Goal: Transaction & Acquisition: Purchase product/service

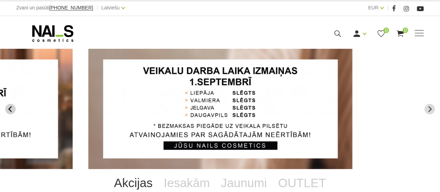
click at [13, 108] on icon "Previous slide" at bounding box center [10, 109] width 6 height 6
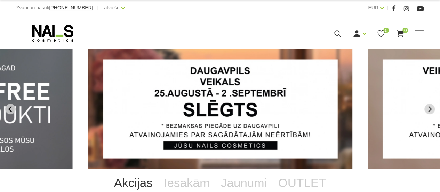
click at [13, 108] on icon "Previous slide" at bounding box center [10, 109] width 6 height 6
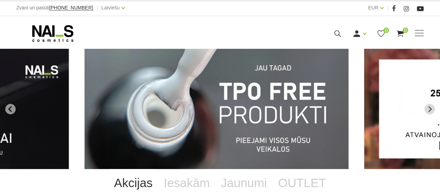
click at [175, 110] on img "1 of 13" at bounding box center [217, 109] width 264 height 120
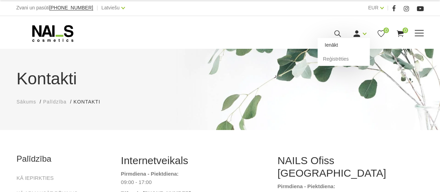
click at [336, 45] on link "Ienākt" at bounding box center [344, 45] width 52 height 14
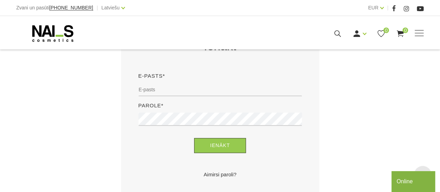
scroll to position [162, 0]
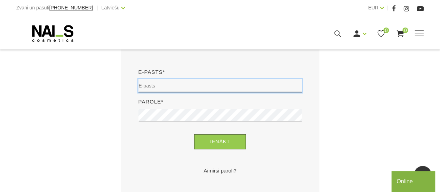
click at [191, 87] on input "email" at bounding box center [219, 85] width 163 height 13
type input "[EMAIL_ADDRESS][DOMAIN_NAME]"
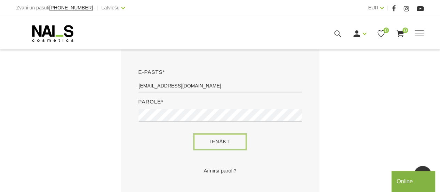
click at [207, 140] on button "Ienākt" at bounding box center [220, 141] width 52 height 15
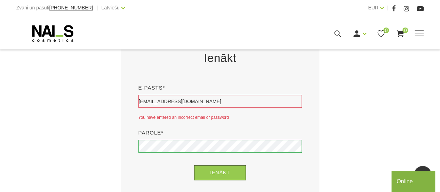
scroll to position [184, 0]
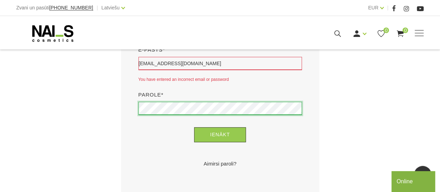
click at [194, 127] on button "Ienākt" at bounding box center [220, 134] width 52 height 15
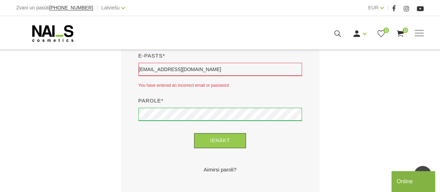
scroll to position [179, 0]
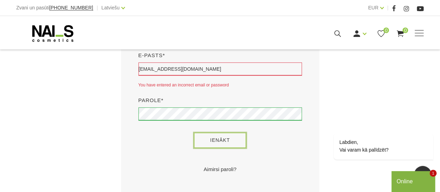
click at [222, 136] on button "Ienākt" at bounding box center [220, 140] width 52 height 15
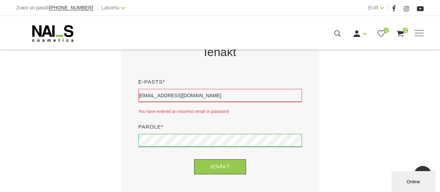
scroll to position [154, 0]
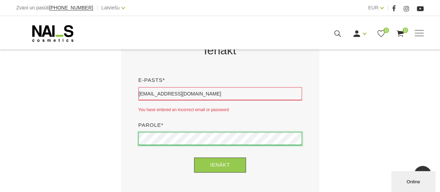
click at [194, 157] on button "Ienākt" at bounding box center [220, 164] width 52 height 15
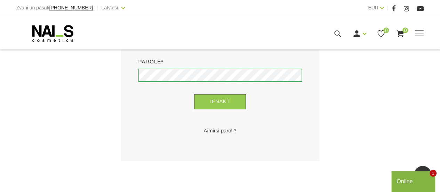
scroll to position [218, 0]
click at [218, 131] on link "Aimirsi paroli?" at bounding box center [219, 130] width 163 height 8
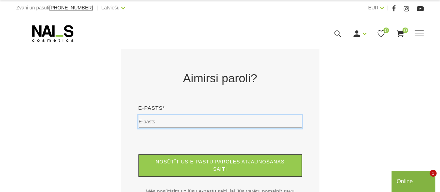
click at [213, 121] on input "text" at bounding box center [219, 121] width 163 height 13
type input "[EMAIL_ADDRESS][DOMAIN_NAME]"
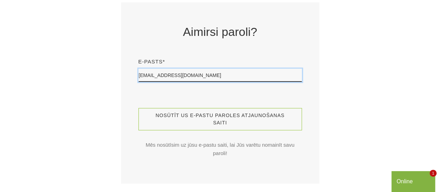
scroll to position [47, 0]
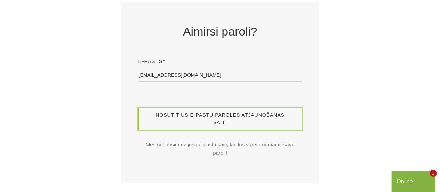
click at [209, 126] on button "Nosūtīt us e-pastu paroles atjaunošanas saiti" at bounding box center [219, 118] width 163 height 22
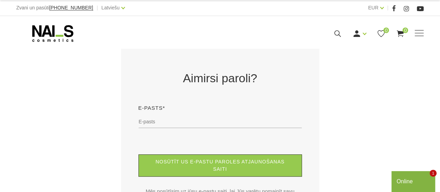
scroll to position [0, 0]
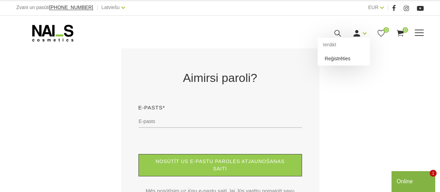
click at [342, 60] on link "Reģistrēties" at bounding box center [344, 58] width 52 height 14
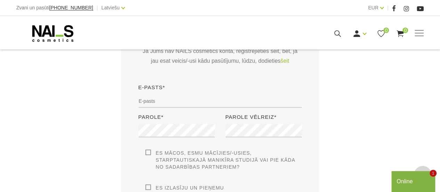
scroll to position [190, 0]
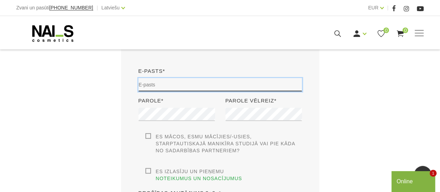
click at [176, 85] on input "email" at bounding box center [219, 84] width 163 height 13
type input "gitapuharte@gmail.com"
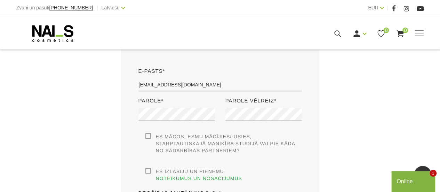
click at [160, 116] on div "Parole*" at bounding box center [176, 114] width 87 height 37
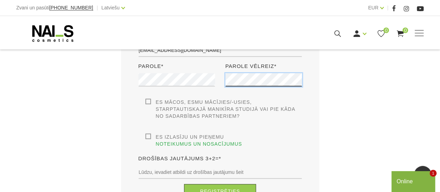
scroll to position [228, 0]
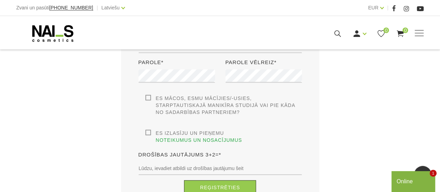
click at [147, 133] on label "Es izlasīju un pieņemu noteikumus un nosacījumus" at bounding box center [223, 136] width 157 height 14
click at [0, 0] on input "Es izlasīju un pieņemu noteikumus un nosacījumus" at bounding box center [0, 0] width 0 height 0
click at [147, 96] on label "Es mācos, esmu mācījies/-usies, Starptautiskajā Manikīra studijā vai pie kāda n…" at bounding box center [223, 105] width 157 height 21
click at [0, 0] on input "Es mācos, esmu mācījies/-usies, Starptautiskajā Manikīra studijā vai pie kāda n…" at bounding box center [0, 0] width 0 height 0
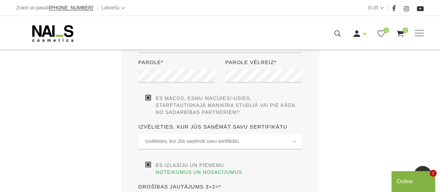
scroll to position [263, 0]
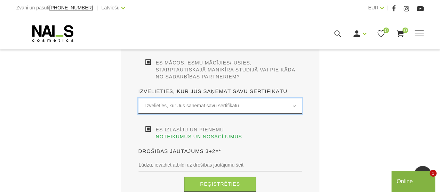
click at [168, 107] on span "Izvēlieties, kur Jūs saņēmāt savu sertifikātu" at bounding box center [220, 106] width 150 height 8
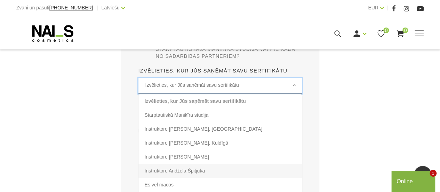
scroll to position [282, 0]
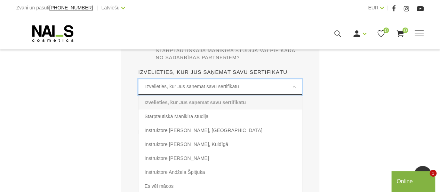
click at [182, 85] on span "Izvēlieties, kur Jūs saņēmāt savu sertifikātu" at bounding box center [220, 86] width 150 height 8
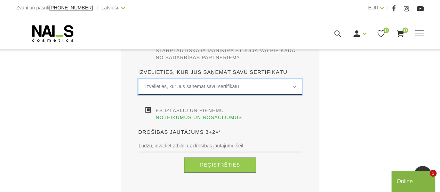
click at [182, 85] on span "Izvēlieties, kur Jūs saņēmāt savu sertifikātu" at bounding box center [220, 86] width 150 height 8
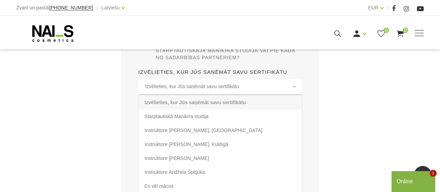
click at [169, 77] on div "Izvēlieties, kur Jūs saņēmāt savu sertifikātu Izvēlieties, kur Jūs saņēmāt savu…" at bounding box center [219, 73] width 163 height 11
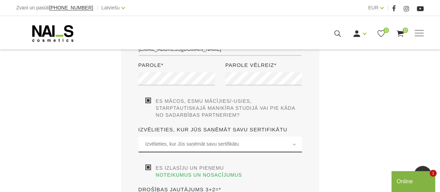
scroll to position [225, 0]
click at [144, 100] on div "Es mācos, esmu mācījies/-usies, Starptautiskajā Manikīra studijā vai pie kāda n…" at bounding box center [219, 108] width 163 height 21
click at [147, 101] on label "Es mācos, esmu mācījies/-usies, Starptautiskajā Manikīra studijā vai pie kāda n…" at bounding box center [223, 108] width 157 height 21
click at [0, 0] on input "Es mācos, esmu mācījies/-usies, Starptautiskajā Manikīra studijā vai pie kāda n…" at bounding box center [0, 0] width 0 height 0
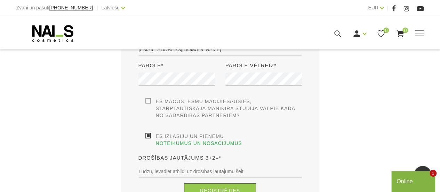
click at [134, 119] on div "Es mācos, esmu mācījies/-usies, Starptautiskajā Manikīra studijā vai pie kāda n…" at bounding box center [220, 112] width 174 height 28
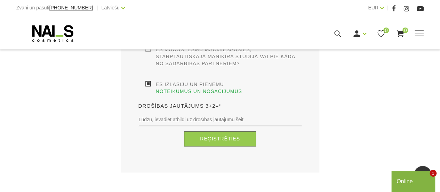
scroll to position [277, 0]
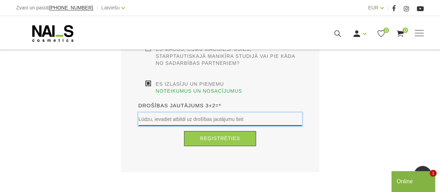
click at [168, 112] on input "text" at bounding box center [219, 118] width 163 height 13
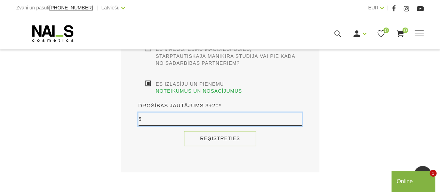
type input "5"
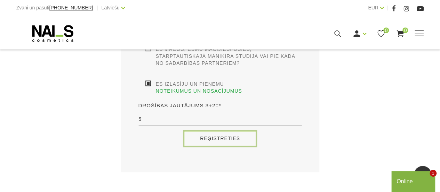
click at [213, 131] on button "Reģistrēties" at bounding box center [220, 138] width 72 height 15
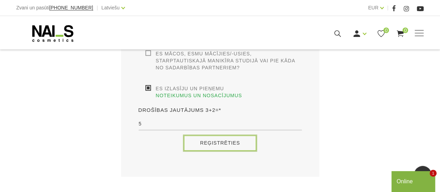
scroll to position [274, 0]
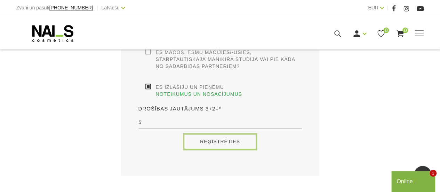
click at [218, 135] on button "Reģistrēties" at bounding box center [220, 141] width 72 height 15
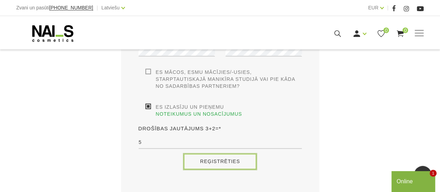
scroll to position [254, 0]
click at [218, 154] on button "Reģistrēties" at bounding box center [220, 161] width 72 height 15
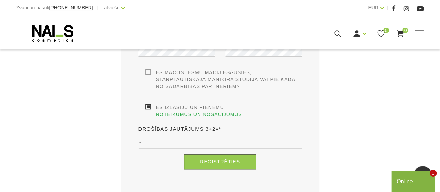
click at [147, 72] on label "Es mācos, esmu mācījies/-usies, Starptautiskajā Manikīra studijā vai pie kāda n…" at bounding box center [223, 79] width 157 height 21
click at [0, 0] on input "Es mācos, esmu mācījies/-usies, Starptautiskajā Manikīra studijā vai pie kāda n…" at bounding box center [0, 0] width 0 height 0
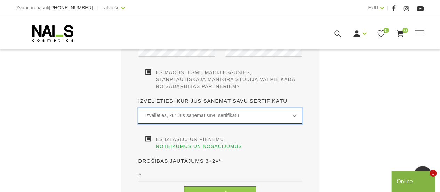
click at [180, 115] on span "Izvēlieties, kur Jūs saņēmāt savu sertifikātu" at bounding box center [220, 115] width 150 height 8
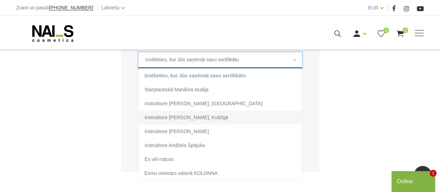
scroll to position [310, 0]
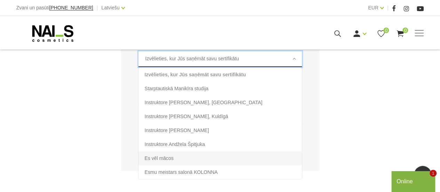
click at [177, 159] on li "Es vēl mācos" at bounding box center [219, 158] width 163 height 14
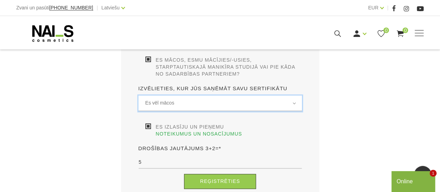
scroll to position [266, 0]
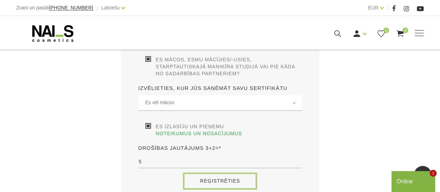
click at [217, 173] on button "Reģistrēties" at bounding box center [220, 180] width 72 height 15
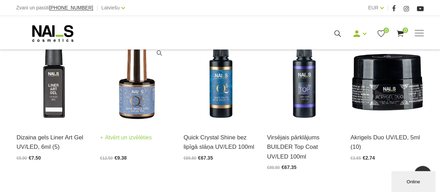
scroll to position [192, 0]
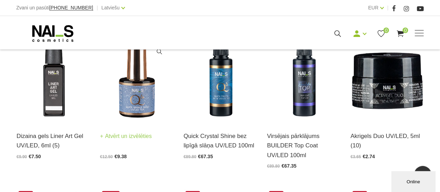
click at [134, 98] on img at bounding box center [136, 72] width 73 height 101
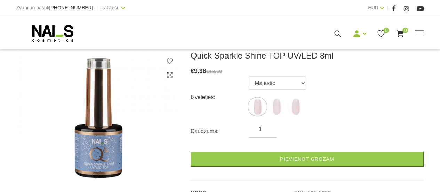
scroll to position [97, 0]
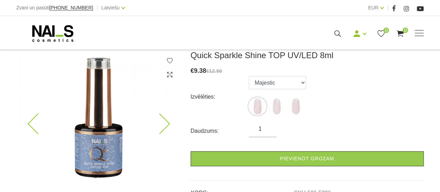
click at [166, 123] on icon at bounding box center [159, 123] width 21 height 21
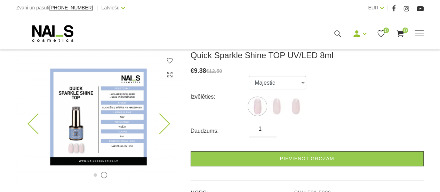
click at [166, 123] on icon at bounding box center [159, 123] width 21 height 21
click at [259, 106] on img at bounding box center [257, 105] width 17 height 17
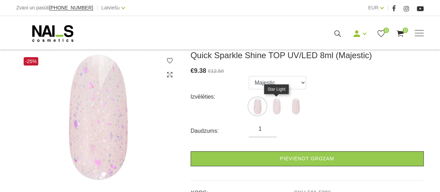
click at [278, 107] on img at bounding box center [276, 105] width 17 height 17
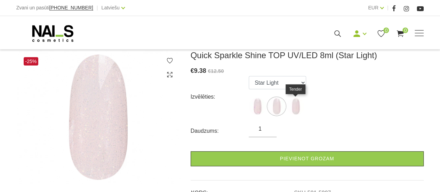
click at [296, 104] on img at bounding box center [295, 105] width 17 height 17
select select "5998"
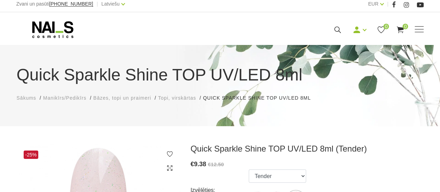
scroll to position [0, 0]
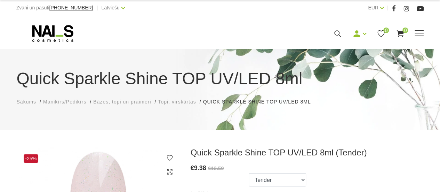
click at [41, 32] on icon at bounding box center [52, 33] width 73 height 17
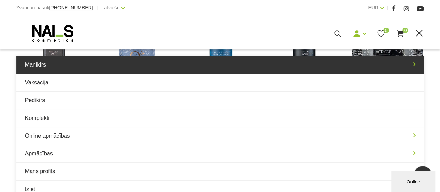
click at [146, 59] on link "Manikīrs" at bounding box center [220, 64] width 408 height 17
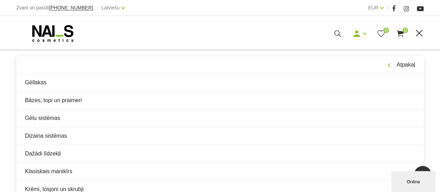
scroll to position [281, 0]
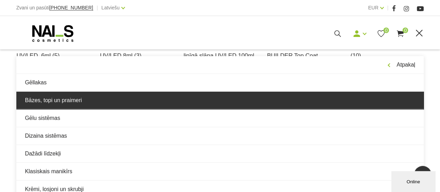
click at [119, 96] on link "Bāzes, topi un praimeri" at bounding box center [220, 99] width 408 height 17
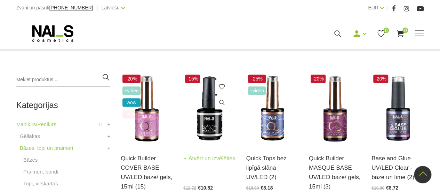
scroll to position [140, 0]
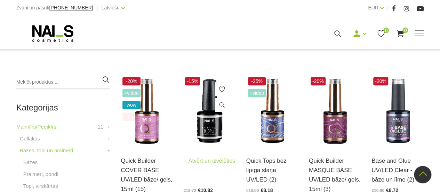
click at [204, 97] on img at bounding box center [209, 111] width 52 height 72
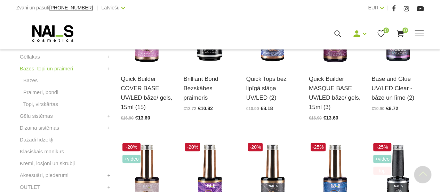
scroll to position [223, 0]
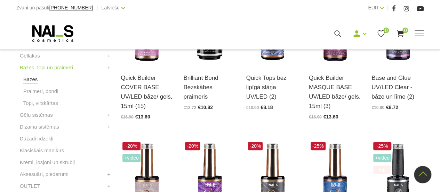
click at [27, 79] on link "Bāzes" at bounding box center [30, 79] width 15 height 8
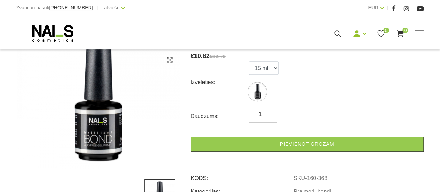
scroll to position [112, 0]
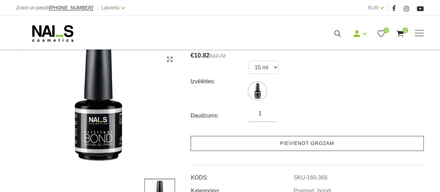
click at [276, 142] on link "Pievienot grozam" at bounding box center [307, 143] width 233 height 15
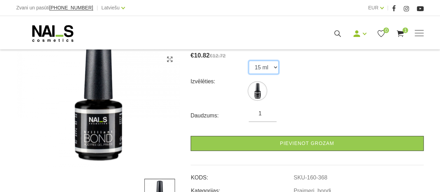
click at [271, 64] on select "15 ml" at bounding box center [264, 67] width 30 height 13
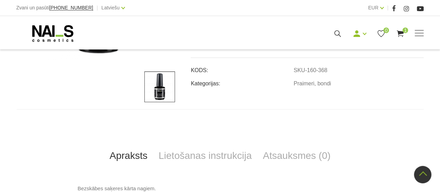
scroll to position [155, 0]
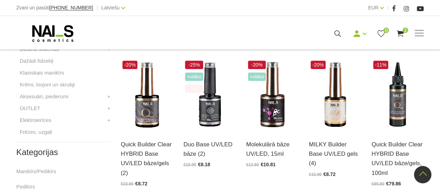
scroll to position [308, 0]
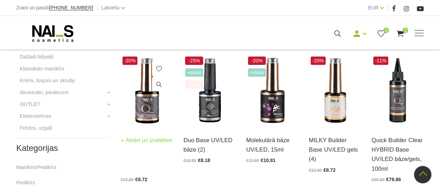
click at [145, 105] on img at bounding box center [147, 91] width 52 height 72
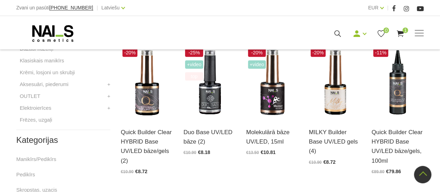
scroll to position [316, 0]
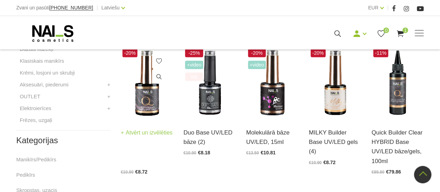
click at [153, 102] on img at bounding box center [147, 83] width 52 height 72
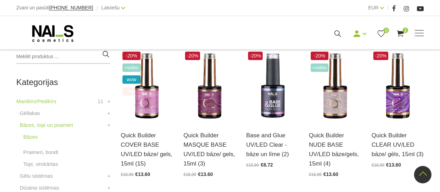
scroll to position [165, 0]
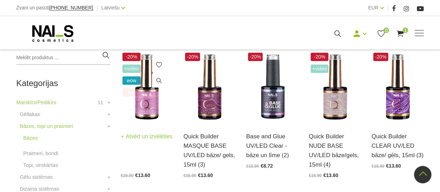
click at [147, 101] on img at bounding box center [147, 87] width 52 height 72
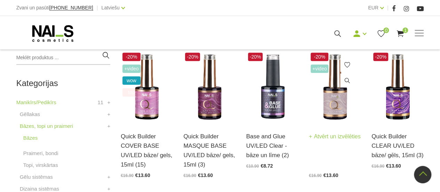
click at [331, 102] on img at bounding box center [335, 87] width 52 height 72
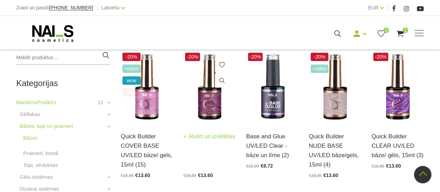
click at [206, 101] on img at bounding box center [209, 87] width 52 height 72
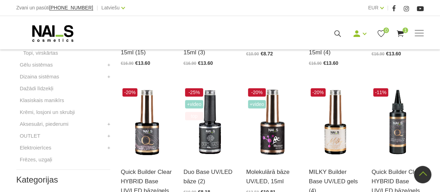
scroll to position [278, 0]
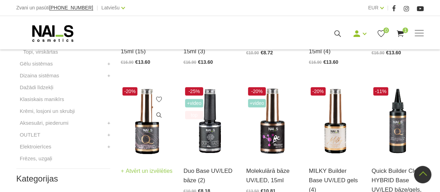
click at [145, 124] on img at bounding box center [147, 121] width 52 height 72
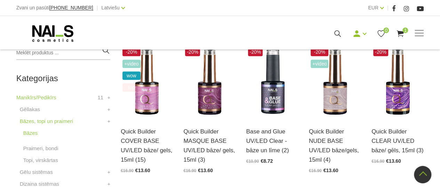
scroll to position [169, 0]
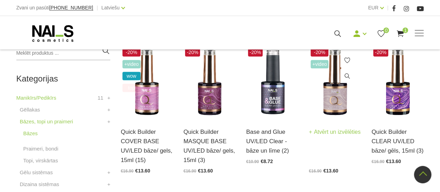
click at [338, 98] on img at bounding box center [335, 82] width 52 height 72
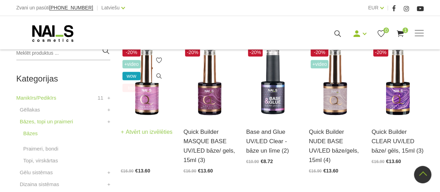
click at [143, 105] on img at bounding box center [147, 82] width 52 height 72
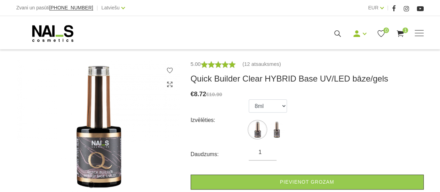
scroll to position [88, 0]
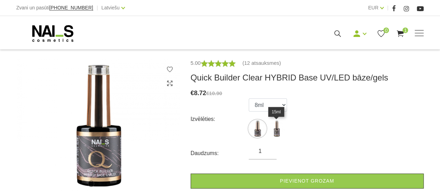
click at [275, 129] on img at bounding box center [276, 128] width 17 height 17
select select "5598"
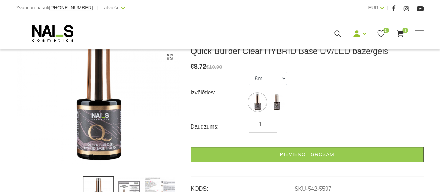
scroll to position [123, 0]
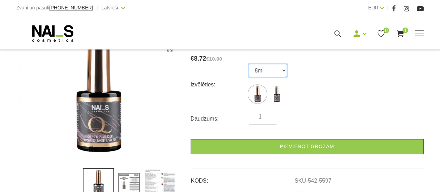
click at [280, 67] on select "8ml 15ml" at bounding box center [268, 70] width 38 height 13
select select "5598"
click at [249, 64] on select "8ml 15ml" at bounding box center [268, 70] width 38 height 13
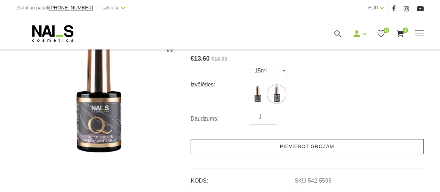
click at [296, 147] on link "Pievienot grozam" at bounding box center [307, 146] width 233 height 15
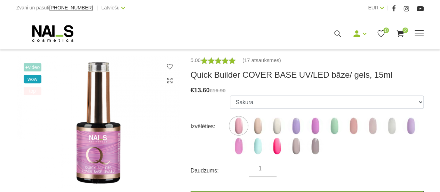
scroll to position [93, 0]
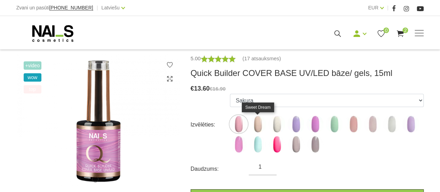
click at [256, 120] on img at bounding box center [257, 123] width 17 height 17
click at [260, 125] on img at bounding box center [257, 123] width 17 height 17
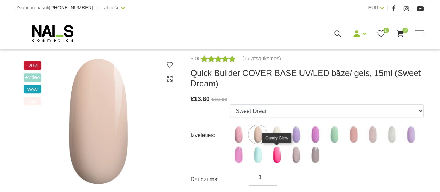
click at [275, 146] on img at bounding box center [276, 154] width 17 height 17
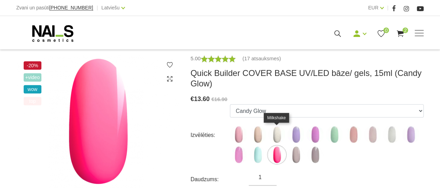
click at [279, 134] on img at bounding box center [276, 134] width 17 height 17
select select "4785"
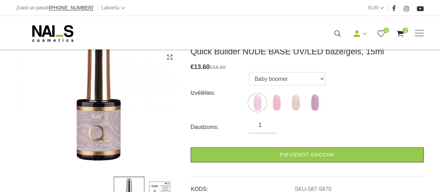
scroll to position [115, 0]
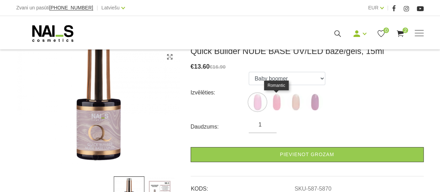
click at [275, 104] on img at bounding box center [276, 101] width 17 height 17
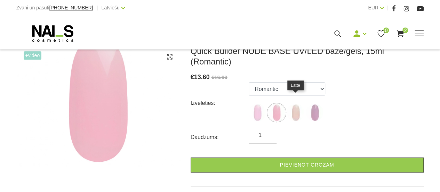
click at [293, 104] on img at bounding box center [295, 112] width 17 height 17
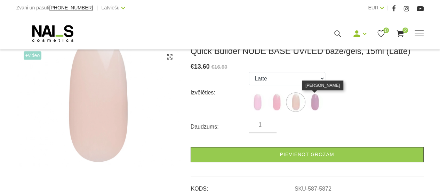
click at [317, 105] on img at bounding box center [314, 101] width 17 height 17
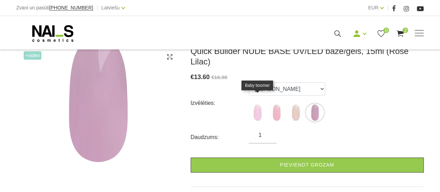
click at [258, 104] on img at bounding box center [257, 112] width 17 height 17
select select "5870"
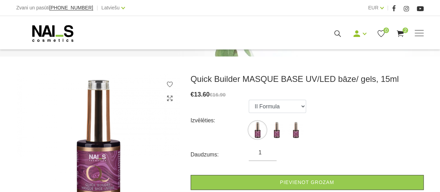
scroll to position [99, 0]
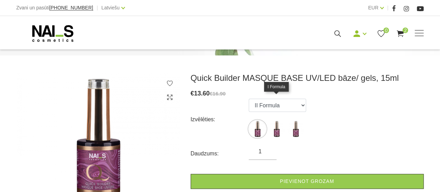
click at [278, 120] on img at bounding box center [276, 128] width 17 height 17
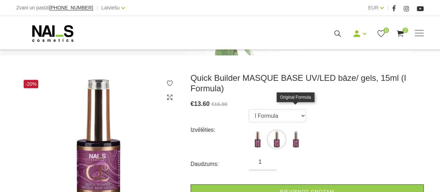
click at [297, 130] on img at bounding box center [295, 138] width 17 height 17
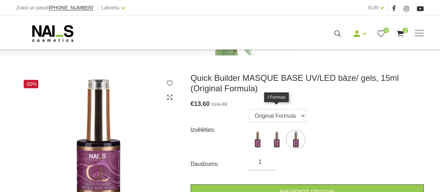
click at [277, 130] on img at bounding box center [276, 138] width 17 height 17
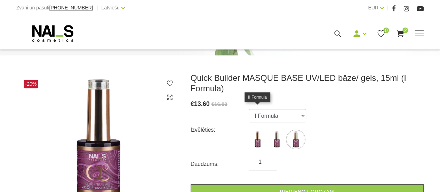
click at [258, 130] on img at bounding box center [257, 138] width 17 height 17
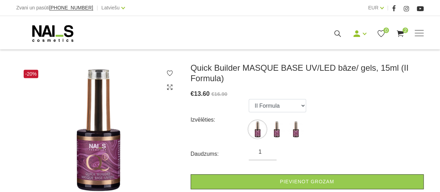
scroll to position [110, 0]
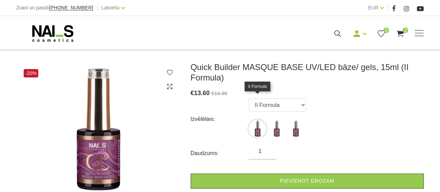
click at [258, 120] on img at bounding box center [257, 128] width 17 height 17
click at [282, 98] on select "II Formula I Formula Original Formula" at bounding box center [277, 104] width 57 height 13
select select "3905"
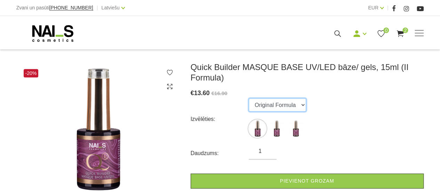
click at [249, 98] on select "II Formula I Formula Original Formula" at bounding box center [277, 104] width 57 height 13
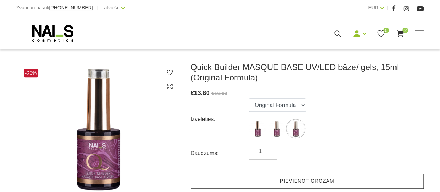
click at [296, 173] on link "Pievienot grozam" at bounding box center [307, 180] width 233 height 15
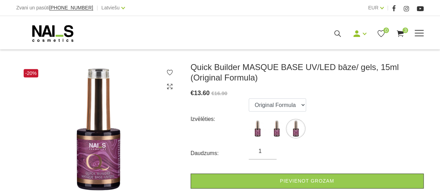
click at [401, 34] on icon at bounding box center [400, 33] width 9 height 9
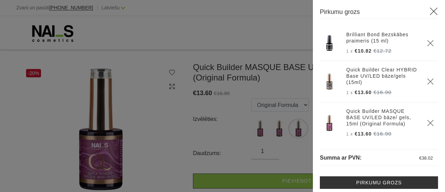
click at [204, 48] on div at bounding box center [222, 96] width 445 height 192
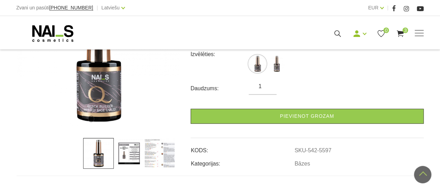
scroll to position [153, 0]
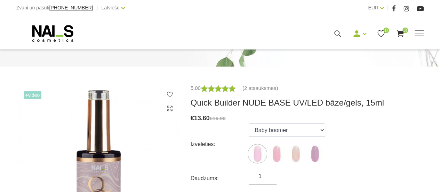
scroll to position [94, 0]
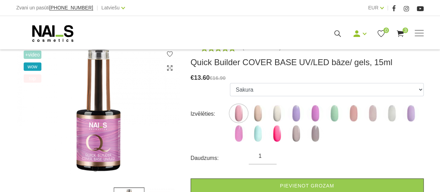
scroll to position [123, 0]
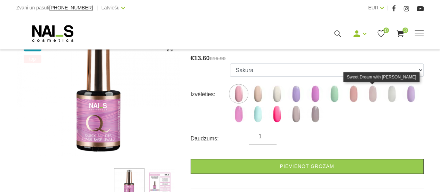
click at [369, 91] on img at bounding box center [372, 93] width 17 height 17
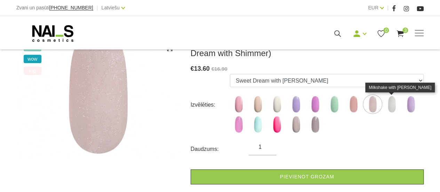
click at [390, 103] on img at bounding box center [391, 103] width 17 height 17
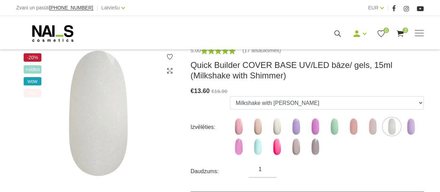
scroll to position [100, 0]
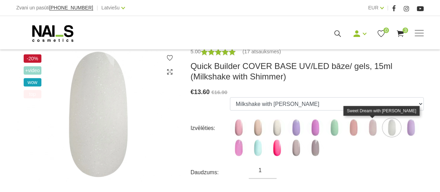
click at [372, 130] on img at bounding box center [372, 127] width 17 height 17
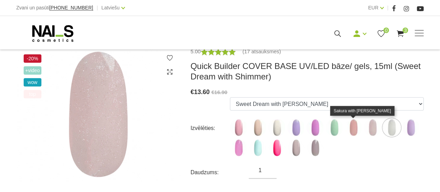
click at [352, 129] on img at bounding box center [353, 127] width 17 height 17
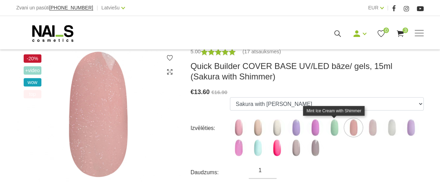
click at [332, 126] on img at bounding box center [334, 127] width 17 height 17
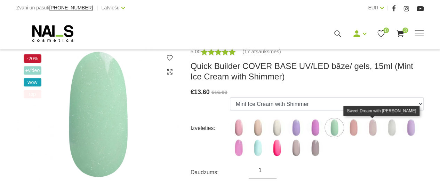
click at [369, 130] on img at bounding box center [372, 127] width 17 height 17
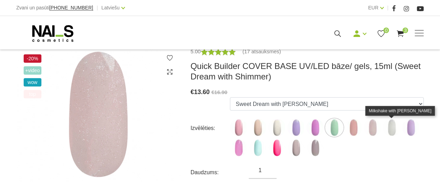
click at [390, 127] on img at bounding box center [391, 127] width 17 height 17
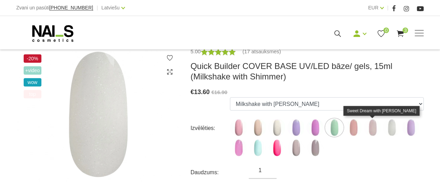
click at [373, 131] on img at bounding box center [372, 127] width 17 height 17
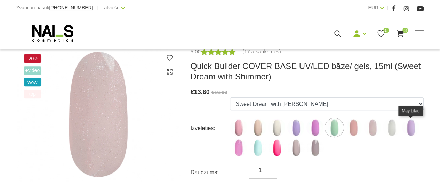
click at [409, 126] on img at bounding box center [410, 127] width 17 height 17
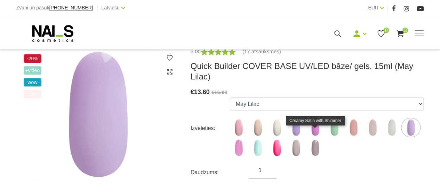
click at [315, 139] on img at bounding box center [314, 147] width 17 height 17
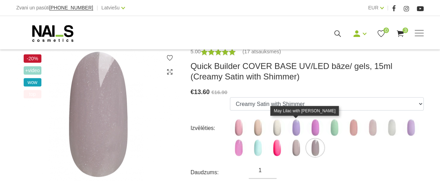
click at [296, 128] on img at bounding box center [295, 127] width 17 height 17
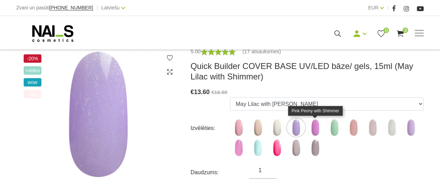
click at [316, 129] on img at bounding box center [314, 127] width 17 height 17
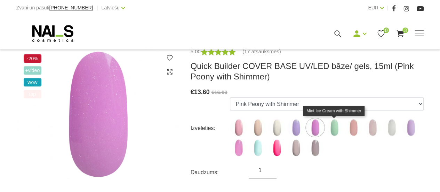
click at [333, 129] on img at bounding box center [334, 127] width 17 height 17
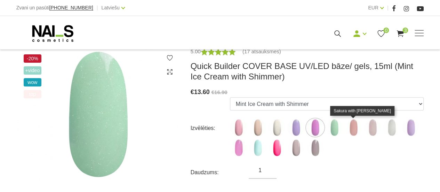
click at [361, 127] on img at bounding box center [353, 127] width 17 height 17
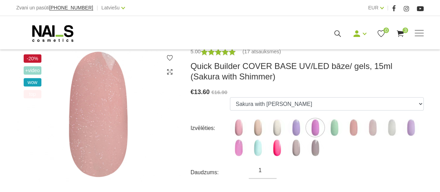
click at [355, 128] on img at bounding box center [353, 127] width 17 height 17
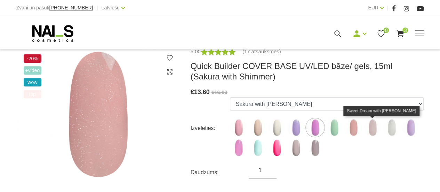
click at [368, 129] on img at bounding box center [372, 127] width 17 height 17
select select "5207"
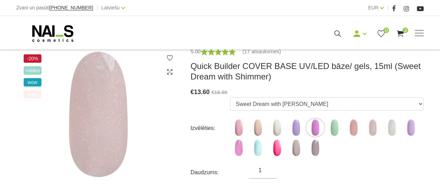
click at [370, 128] on img at bounding box center [372, 127] width 17 height 17
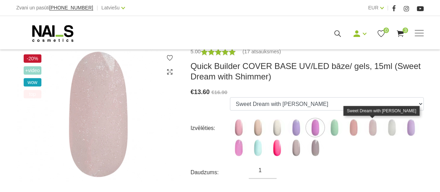
click at [370, 126] on img at bounding box center [372, 127] width 17 height 17
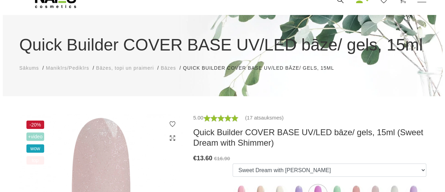
scroll to position [0, 0]
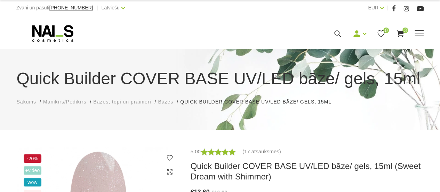
click at [401, 31] on icon at bounding box center [400, 33] width 9 height 9
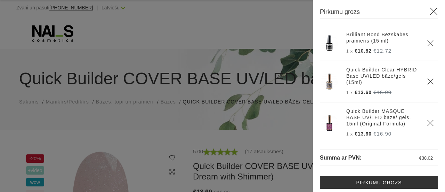
click at [364, 123] on link "Quick Builder MASQUE BASE UV/LED bāze/ gels, 15ml (Original Formula)" at bounding box center [382, 117] width 72 height 19
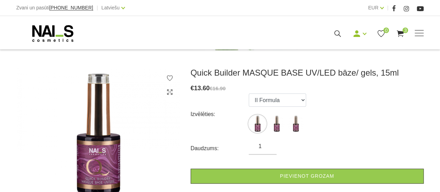
scroll to position [104, 0]
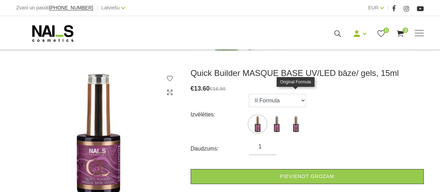
click at [294, 115] on img at bounding box center [295, 123] width 17 height 17
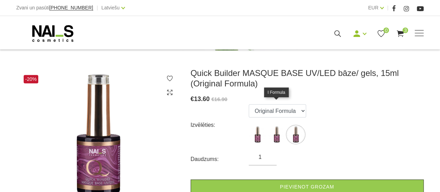
click at [275, 126] on img at bounding box center [276, 134] width 17 height 17
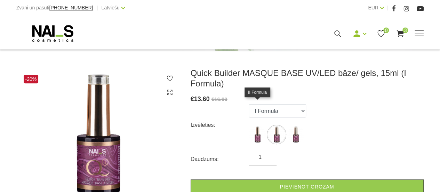
click at [258, 126] on img at bounding box center [257, 134] width 17 height 17
select select "3903"
click at [321, 112] on div "Izvēlēties: II Formula I Formula Original Formula" at bounding box center [307, 125] width 233 height 42
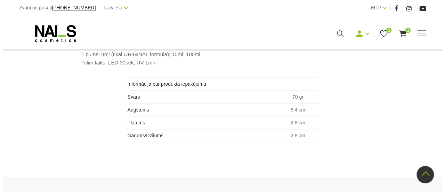
scroll to position [584, 0]
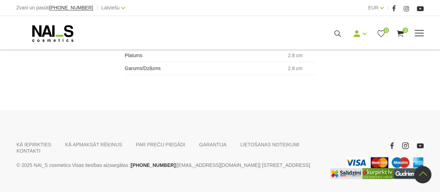
click at [400, 30] on icon at bounding box center [400, 33] width 9 height 9
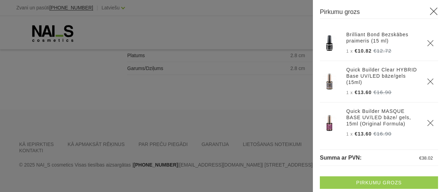
click at [379, 180] on link "Pirkumu grozs" at bounding box center [379, 182] width 118 height 13
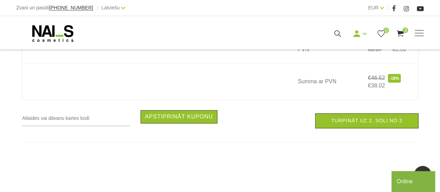
scroll to position [398, 0]
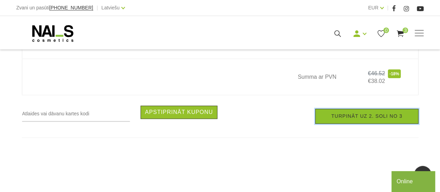
click at [354, 119] on link "Turpināt uz 2. soli no 3" at bounding box center [366, 116] width 103 height 15
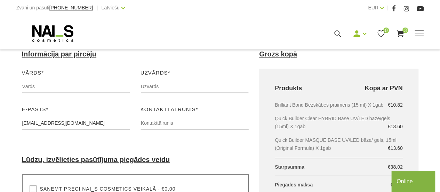
scroll to position [97, 0]
click at [74, 83] on input "text" at bounding box center [76, 85] width 108 height 13
type input "[DEMOGRAPHIC_DATA]"
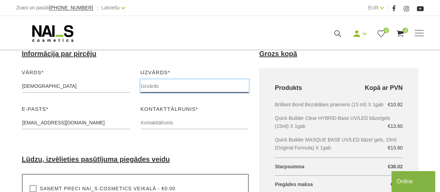
type input "Puharte"
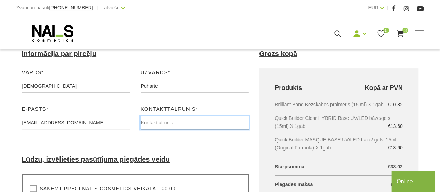
type input "29191844"
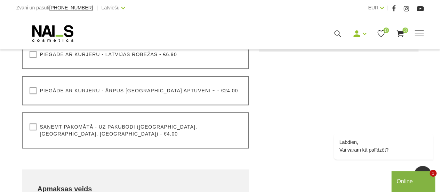
scroll to position [268, 0]
click at [32, 128] on label "Saņemt pakomātā - uz pakubodi ([GEOGRAPHIC_DATA], [GEOGRAPHIC_DATA], [GEOGRAPHI…" at bounding box center [136, 130] width 212 height 14
click at [0, 0] on input "Saņemt pakomātā - uz pakubodi ([GEOGRAPHIC_DATA], [GEOGRAPHIC_DATA], [GEOGRAPHI…" at bounding box center [0, 0] width 0 height 0
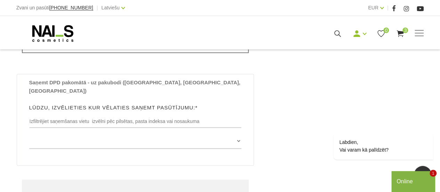
scroll to position [363, 0]
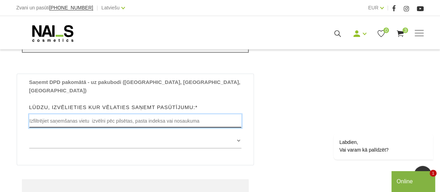
click at [40, 114] on input "text" at bounding box center [135, 120] width 213 height 13
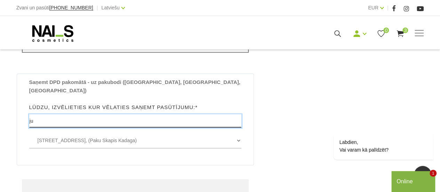
type input "j"
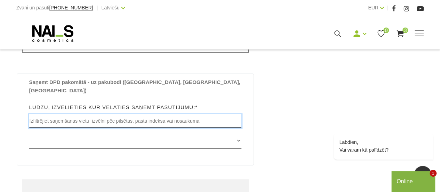
type input "Mārupe"
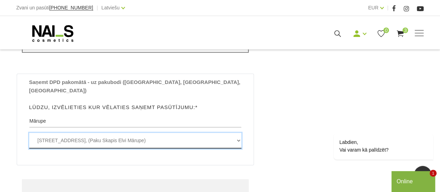
click at [88, 133] on select "[STREET_ADDRESS], (Paku Skapis [GEOGRAPHIC_DATA]) [STREET_ADDRESS], ([GEOGRAPHI…" at bounding box center [135, 141] width 213 height 16
select select "Mazcenu aleja 5A , JAUNMĀRUPE, LV2166, (Paku Skapis Jaunmārupe)"
click at [29, 133] on select "[STREET_ADDRESS], (Paku Skapis [GEOGRAPHIC_DATA]) [STREET_ADDRESS], ([GEOGRAPHI…" at bounding box center [135, 141] width 213 height 16
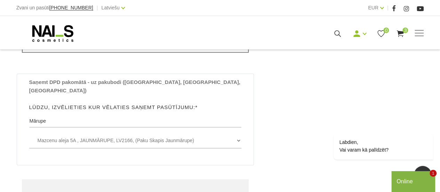
click at [111, 151] on div "Informācija par pircēju Vārds* [PERSON_NAME] Lūdzu, ievadiet savu vārdu Uzvārds…" at bounding box center [136, 46] width 238 height 525
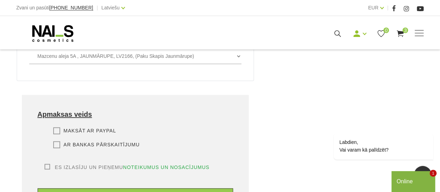
scroll to position [450, 0]
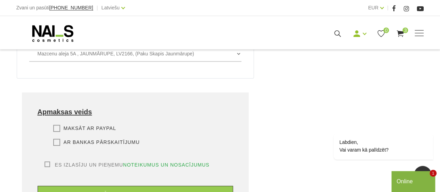
click at [55, 138] on label "Ar bankas pārskaitījumu" at bounding box center [96, 141] width 87 height 7
click at [0, 0] on input "Ar bankas pārskaitījumu" at bounding box center [0, 0] width 0 height 0
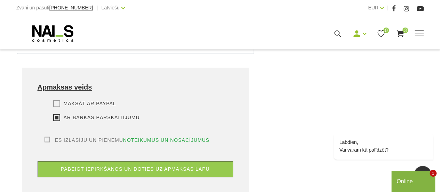
scroll to position [475, 0]
click at [48, 136] on label "Es izlasīju un pieņemu noteikumus un nosacījumus" at bounding box center [127, 139] width 165 height 7
click at [0, 0] on input "Es izlasīju un pieņemu noteikumus un nosacījumus" at bounding box center [0, 0] width 0 height 0
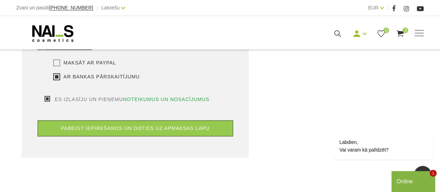
scroll to position [516, 0]
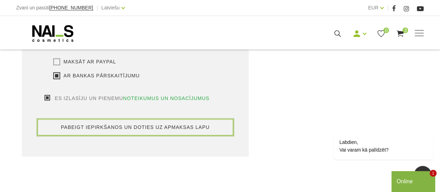
click at [91, 119] on button "pabeigt iepirkšanos un doties uz apmaksas lapu" at bounding box center [136, 127] width 196 height 16
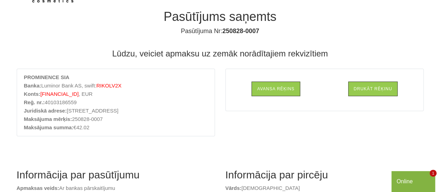
scroll to position [39, 0]
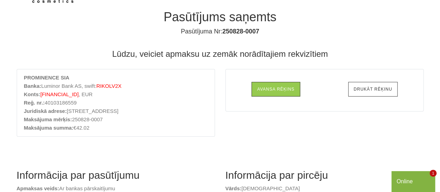
click at [362, 88] on link "Drukāt rēķinu" at bounding box center [373, 89] width 50 height 15
